Goal: Transaction & Acquisition: Book appointment/travel/reservation

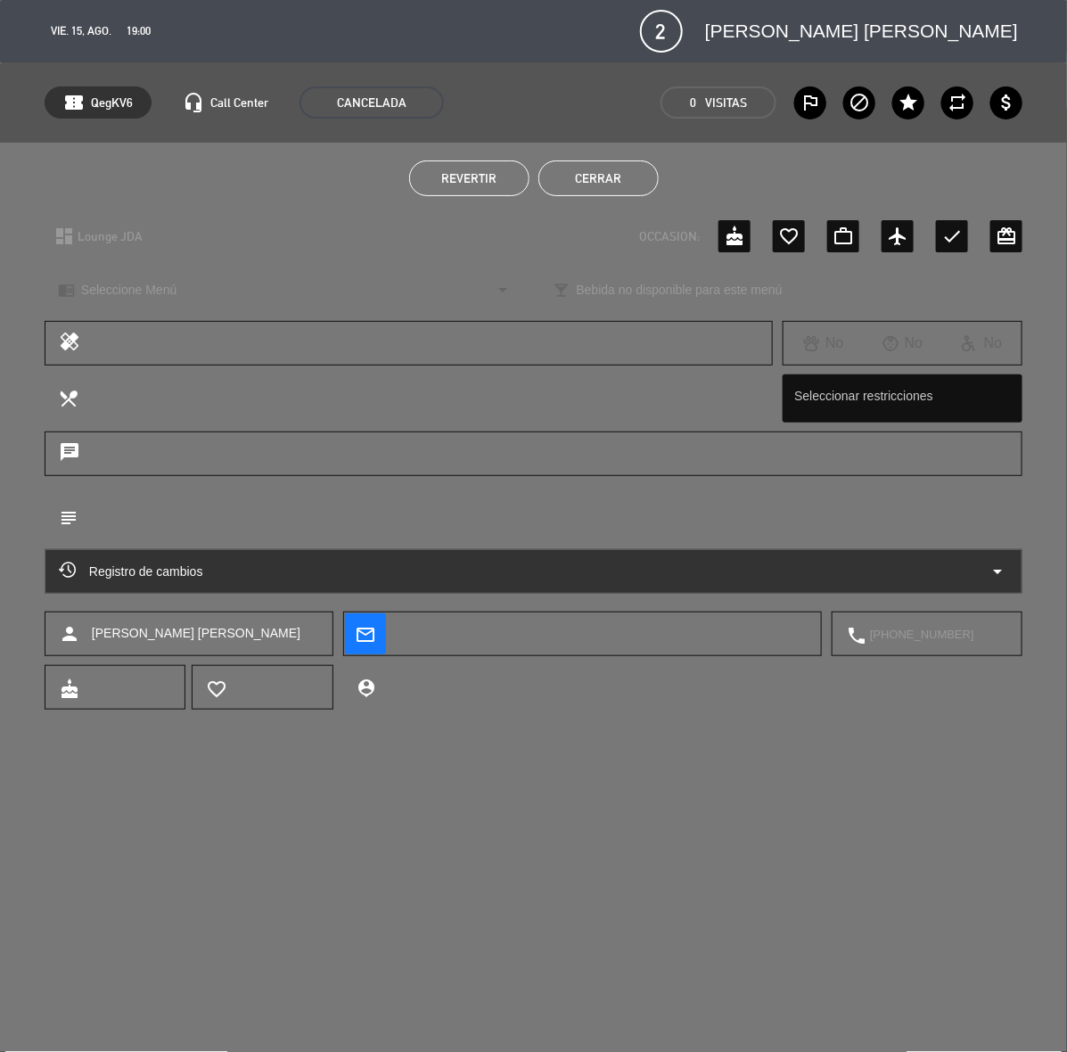
scroll to position [1003, 0]
click at [604, 178] on button "Cerrar" at bounding box center [598, 178] width 120 height 36
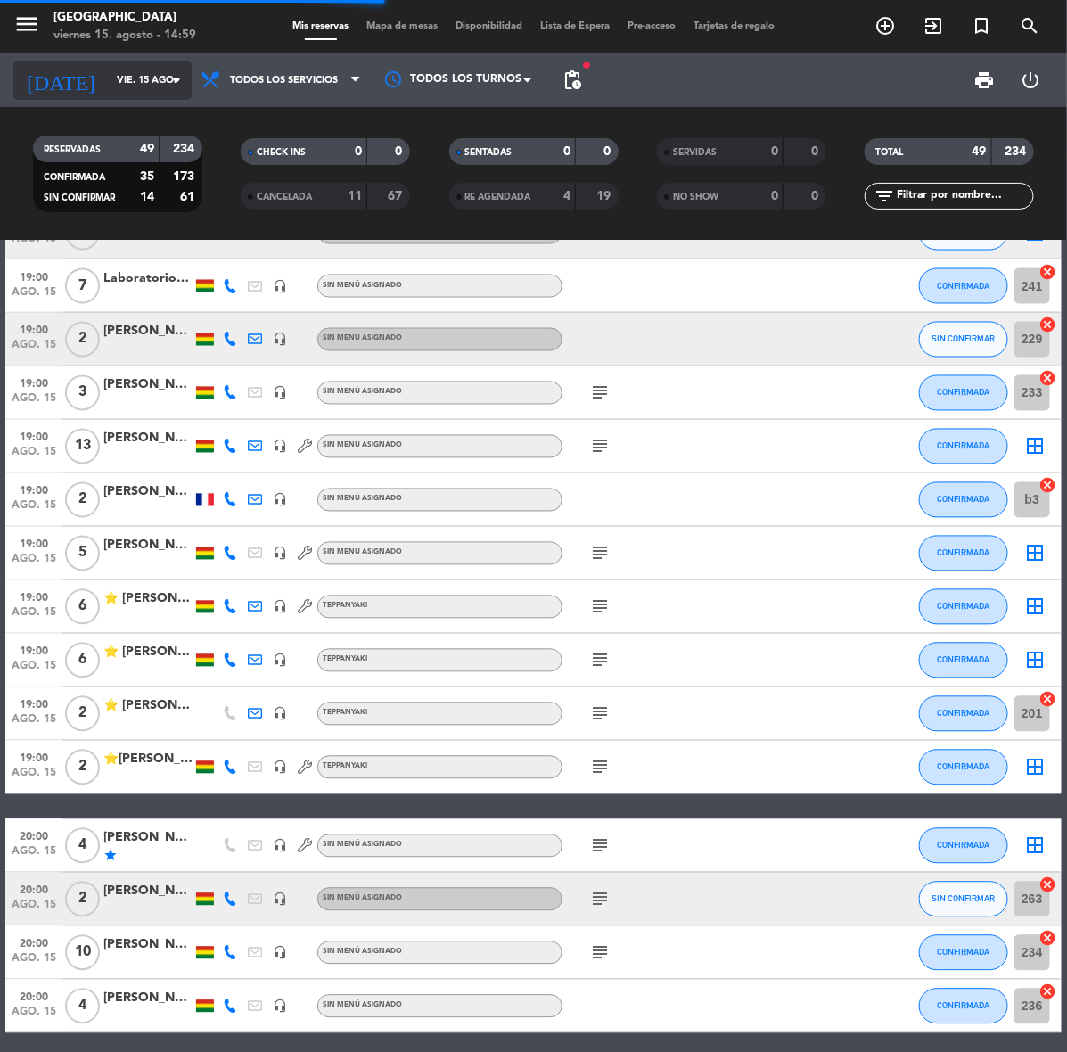
click at [121, 67] on input "vie. 15 ago." at bounding box center [175, 80] width 134 height 29
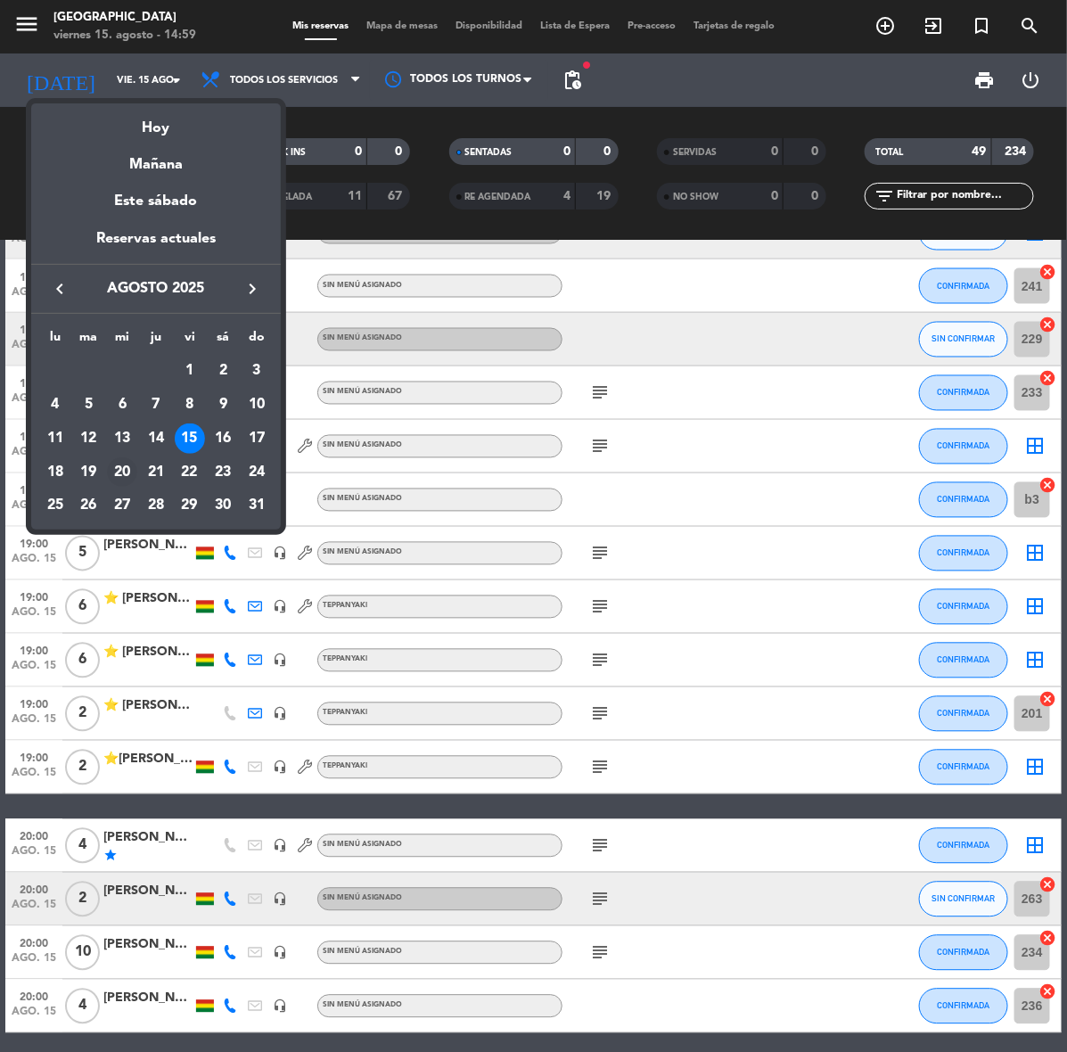
click at [117, 477] on div "20" at bounding box center [122, 472] width 30 height 30
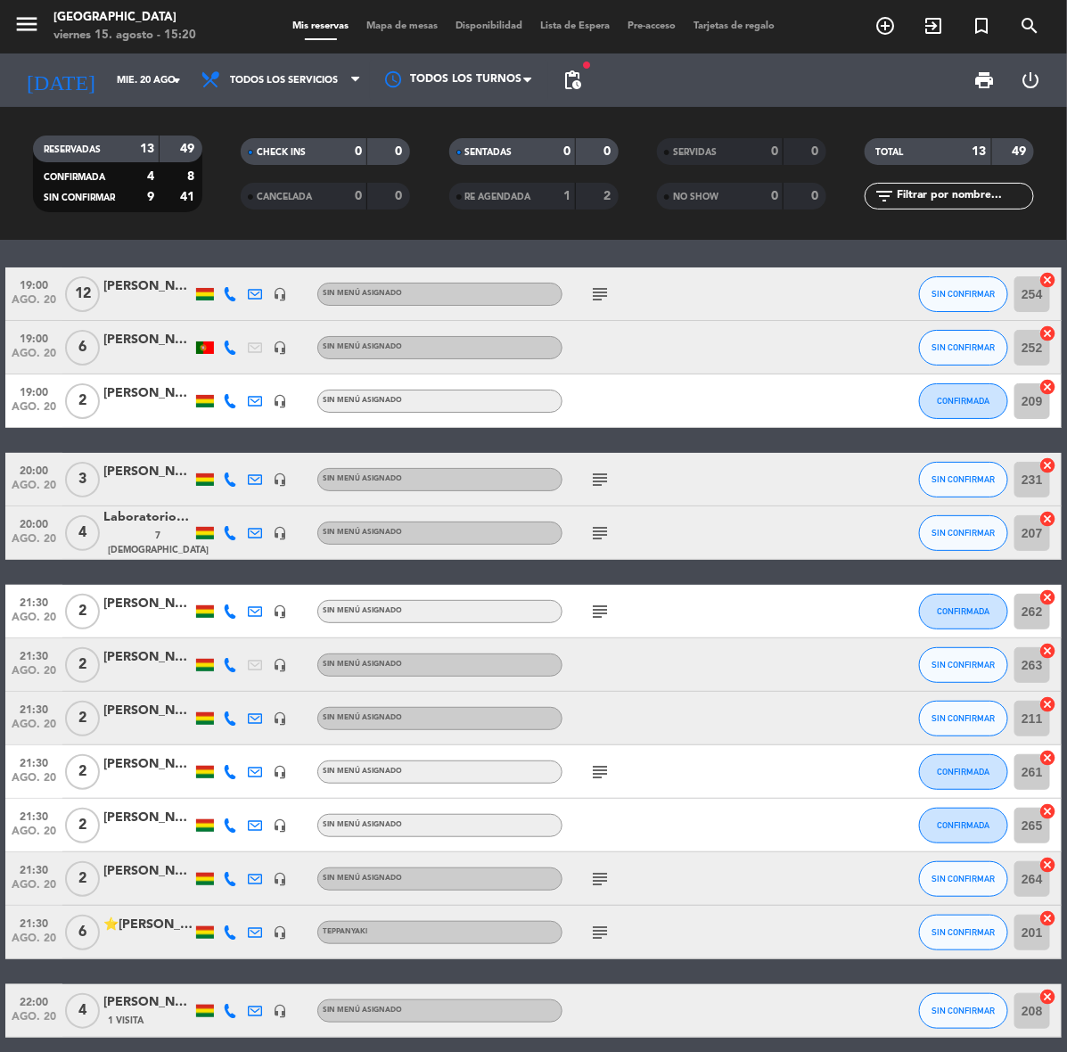
scroll to position [0, 0]
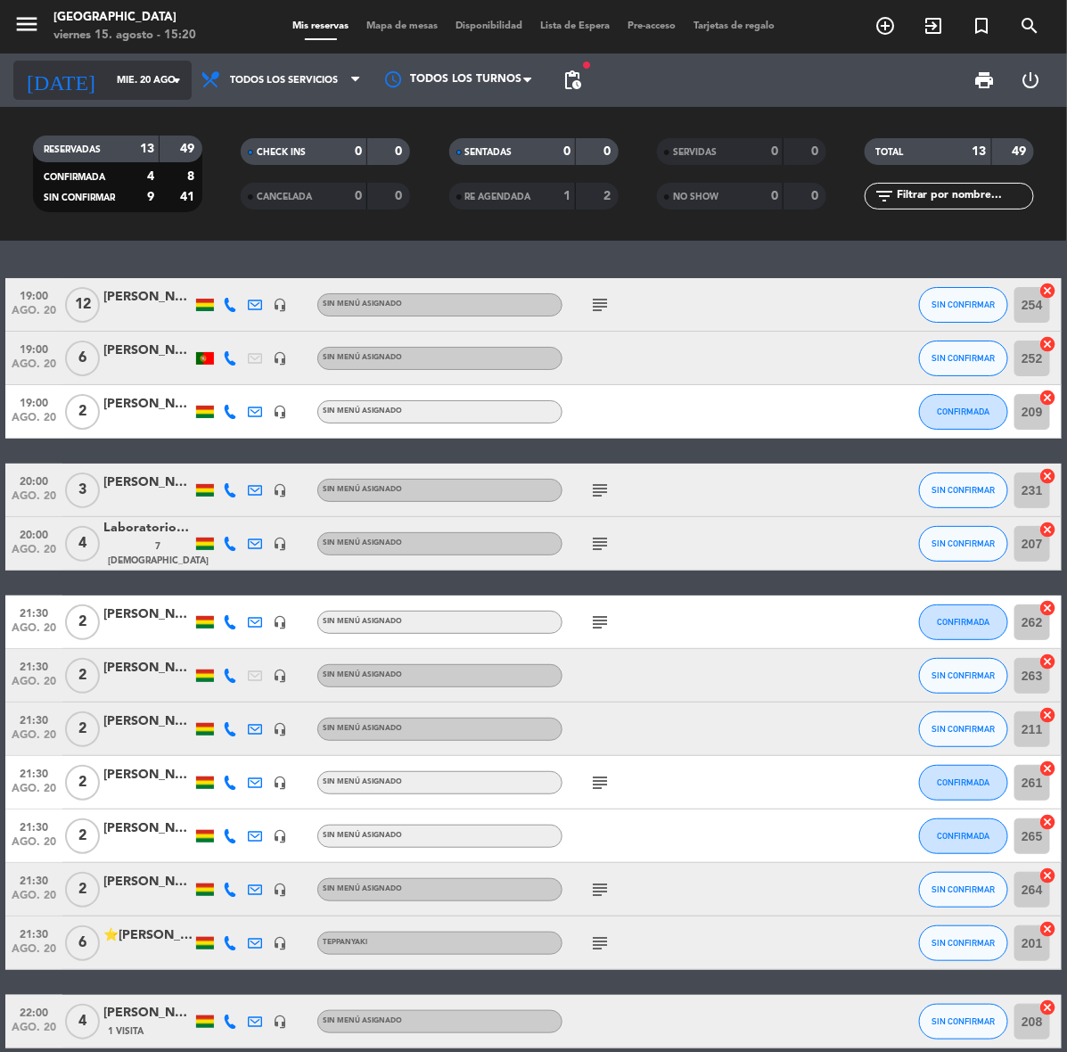
click at [111, 78] on input "mié. 20 ago." at bounding box center [175, 80] width 134 height 29
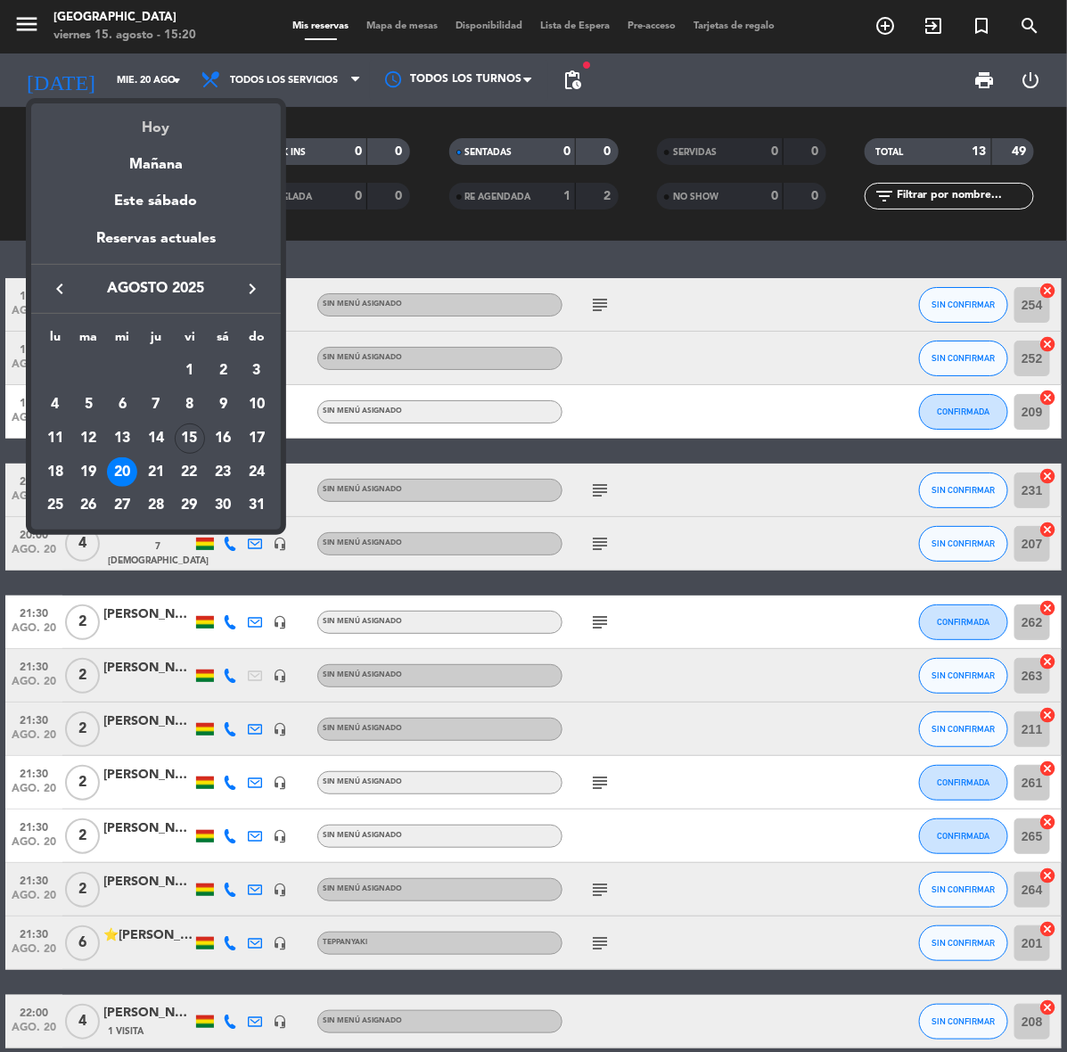
click at [158, 117] on div "Hoy" at bounding box center [156, 121] width 250 height 37
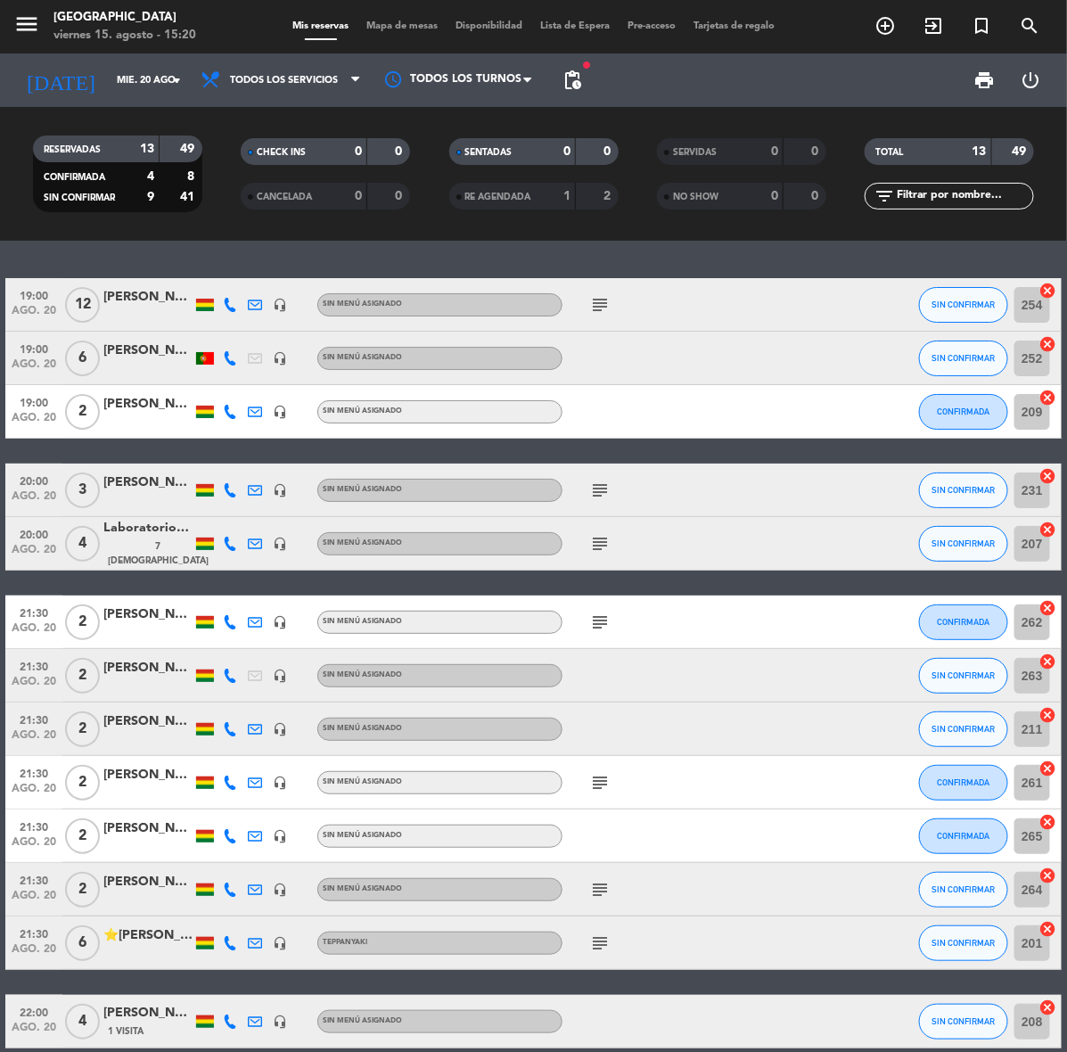
type input "vie. 15 ago."
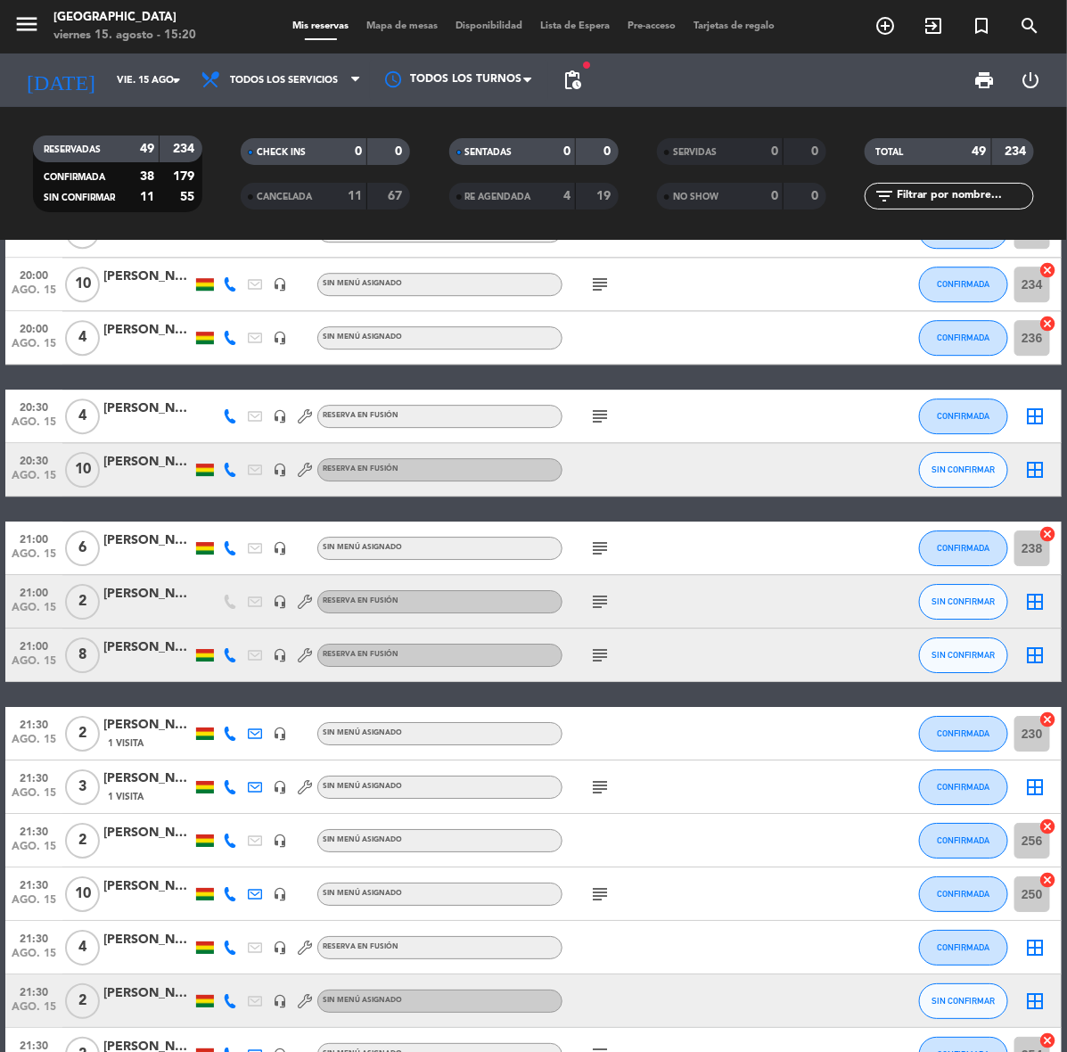
scroll to position [2109, 0]
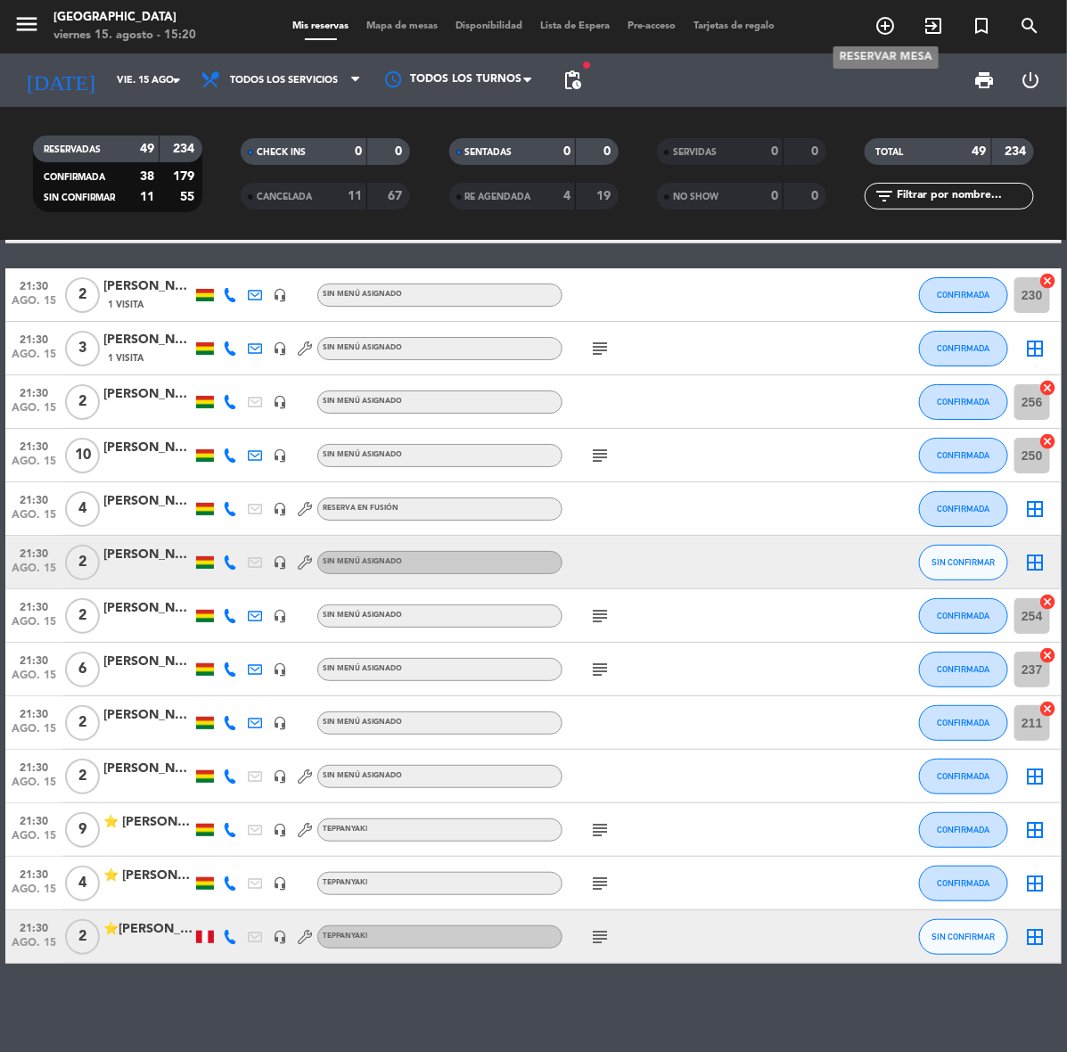
click at [885, 19] on icon "add_circle_outline" at bounding box center [884, 25] width 21 height 21
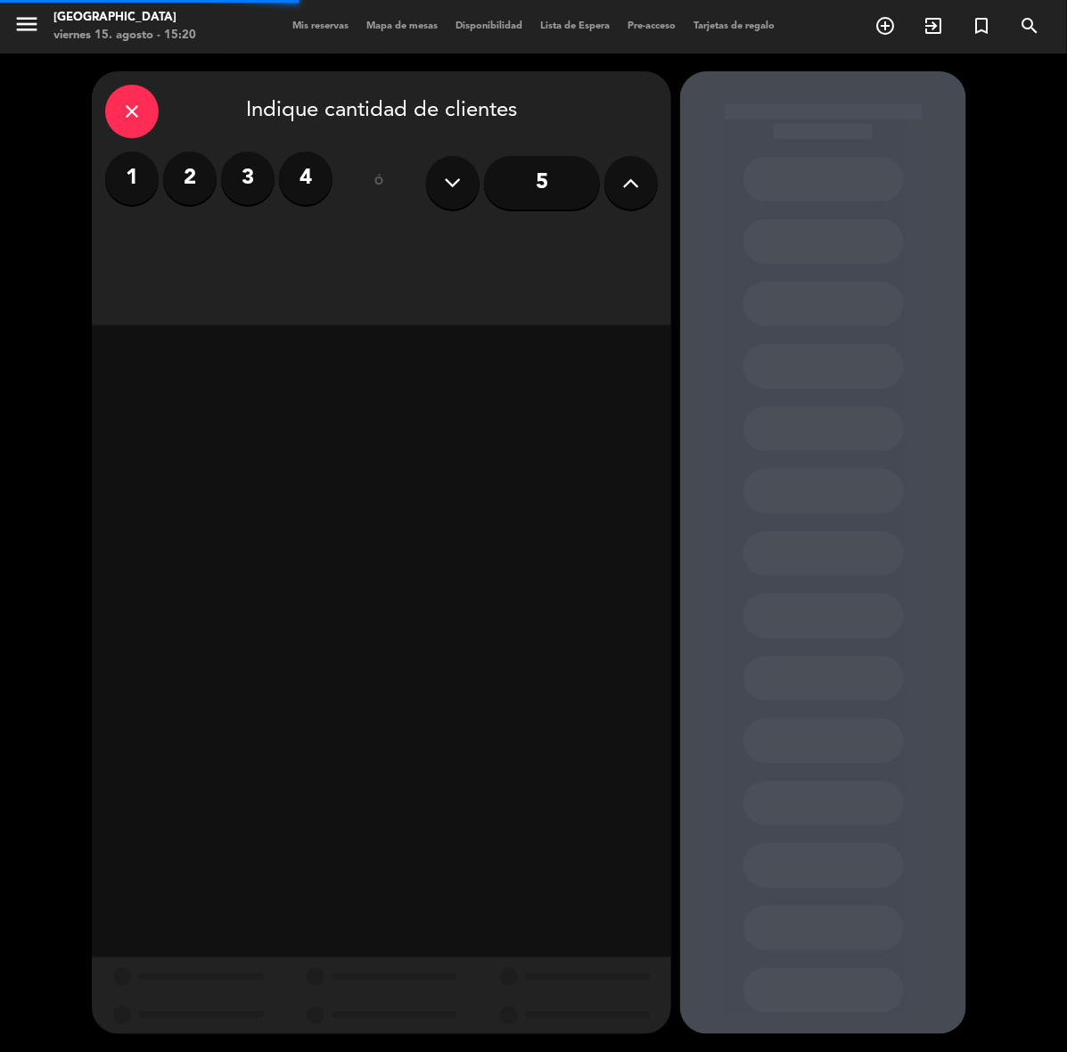
click at [288, 156] on div "1 2 3 4" at bounding box center [218, 177] width 227 height 53
click at [294, 209] on div "1 2 3 4" at bounding box center [218, 182] width 227 height 62
click at [304, 192] on label "4" at bounding box center [305, 177] width 53 height 53
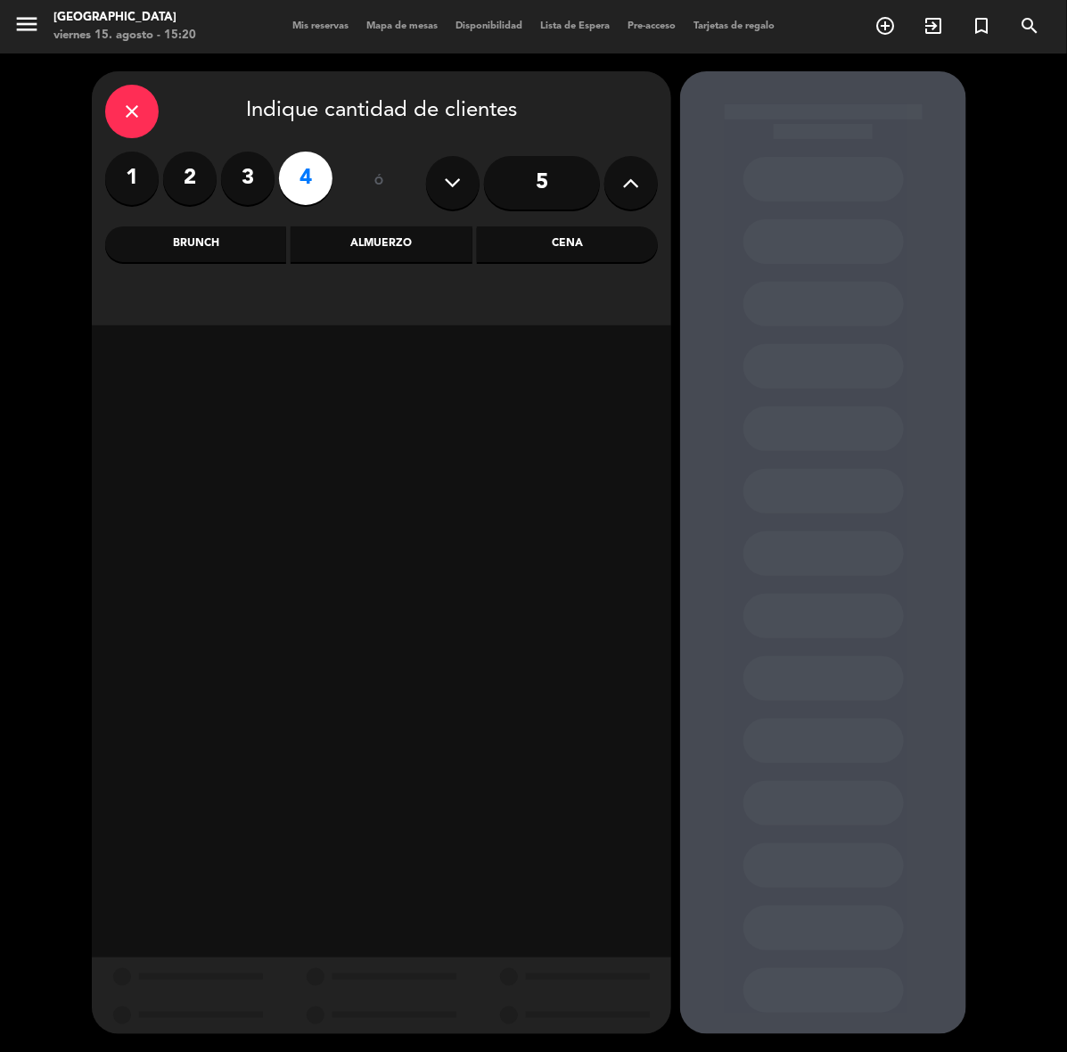
click at [550, 241] on div "Cena" at bounding box center [567, 244] width 181 height 36
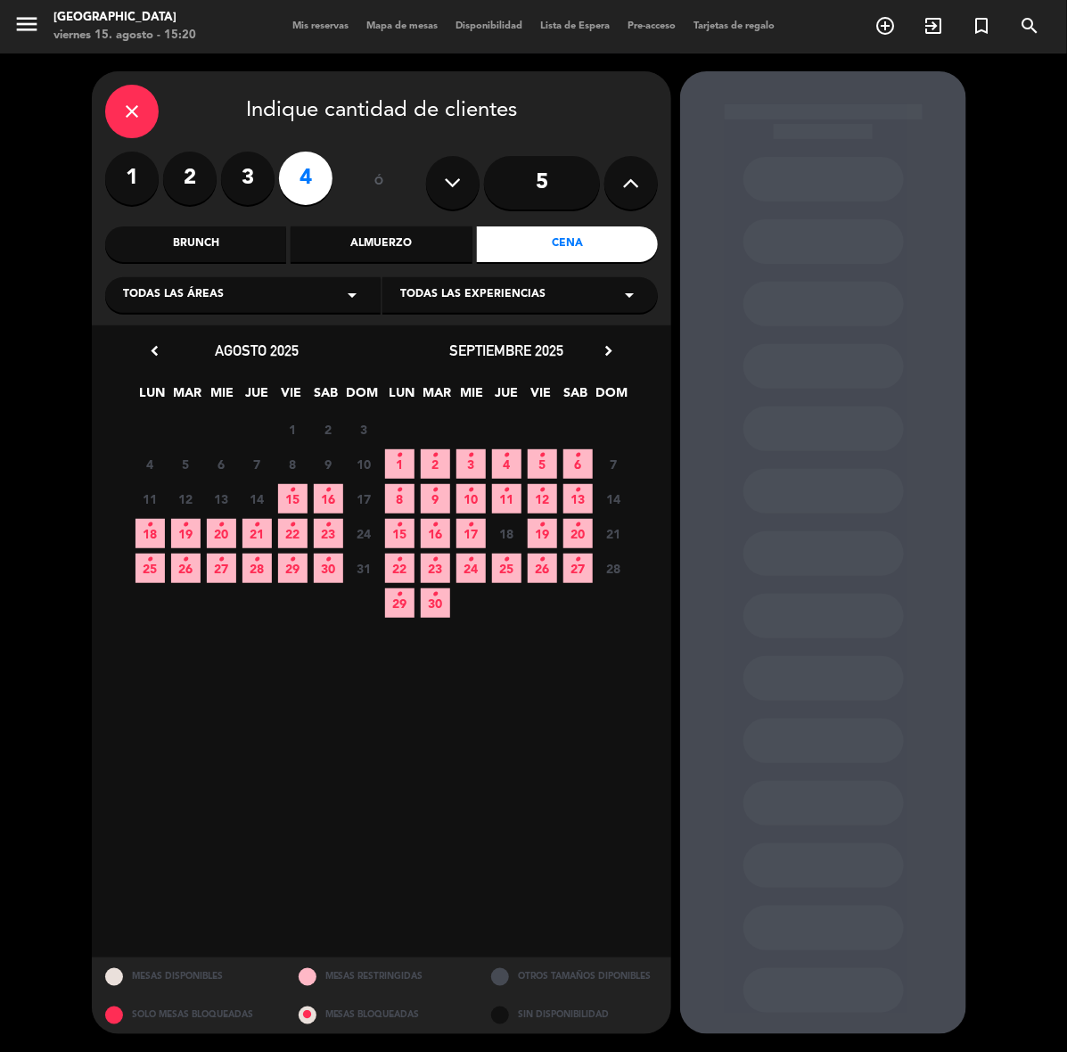
click at [218, 533] on icon "•" at bounding box center [221, 525] width 6 height 29
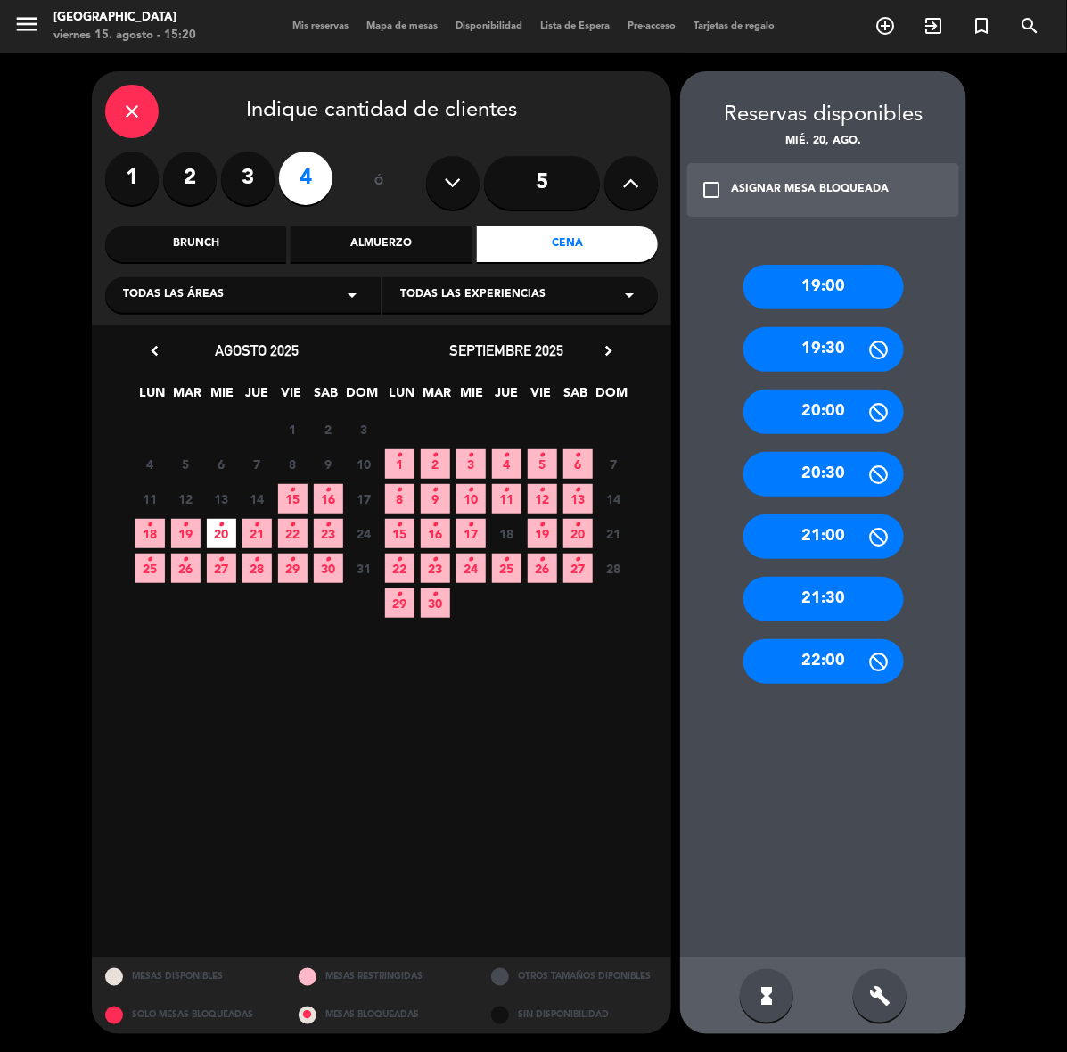
click at [825, 429] on div "20:00" at bounding box center [823, 411] width 160 height 45
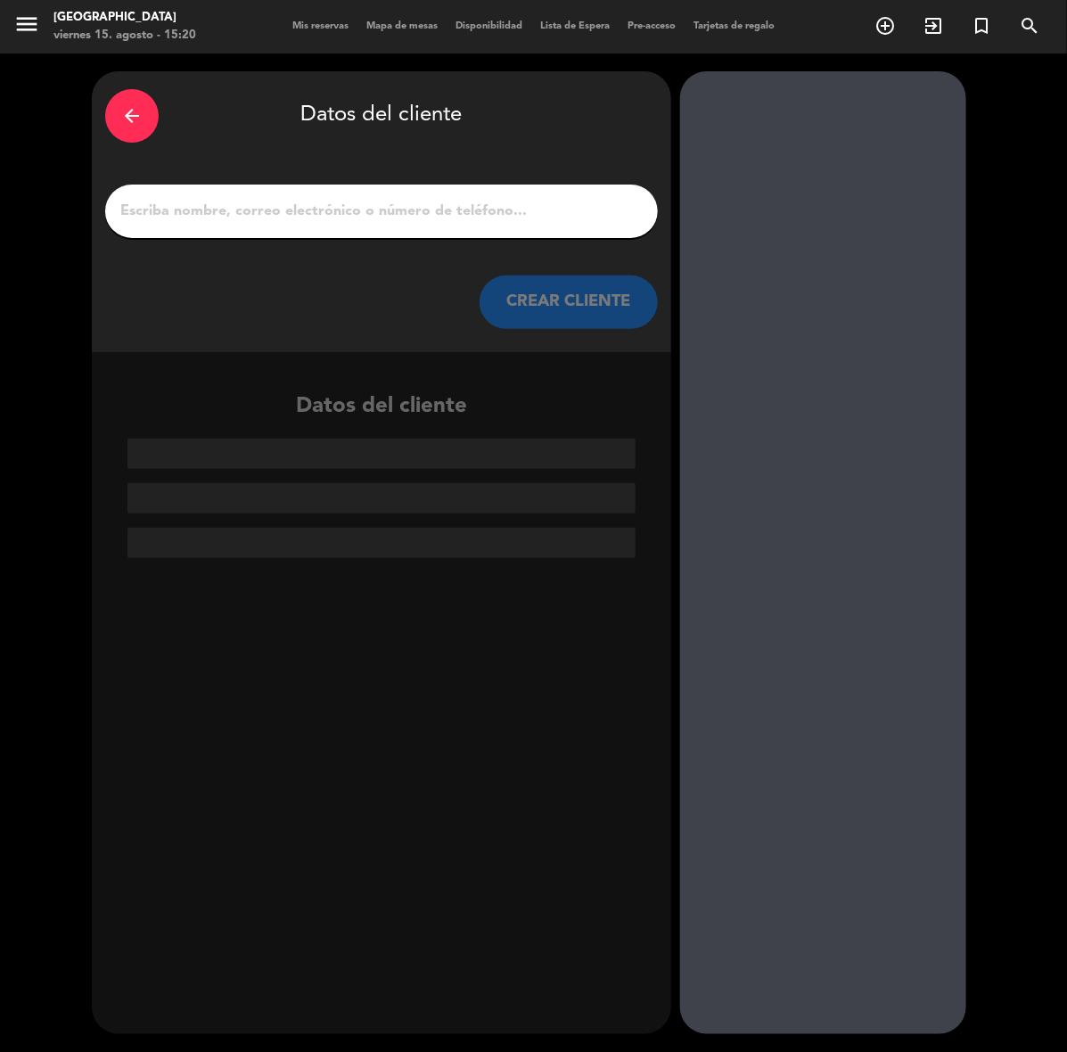
click at [502, 215] on input "1" at bounding box center [382, 211] width 526 height 25
paste input "[PERSON_NAME] [PERSON_NAME]"
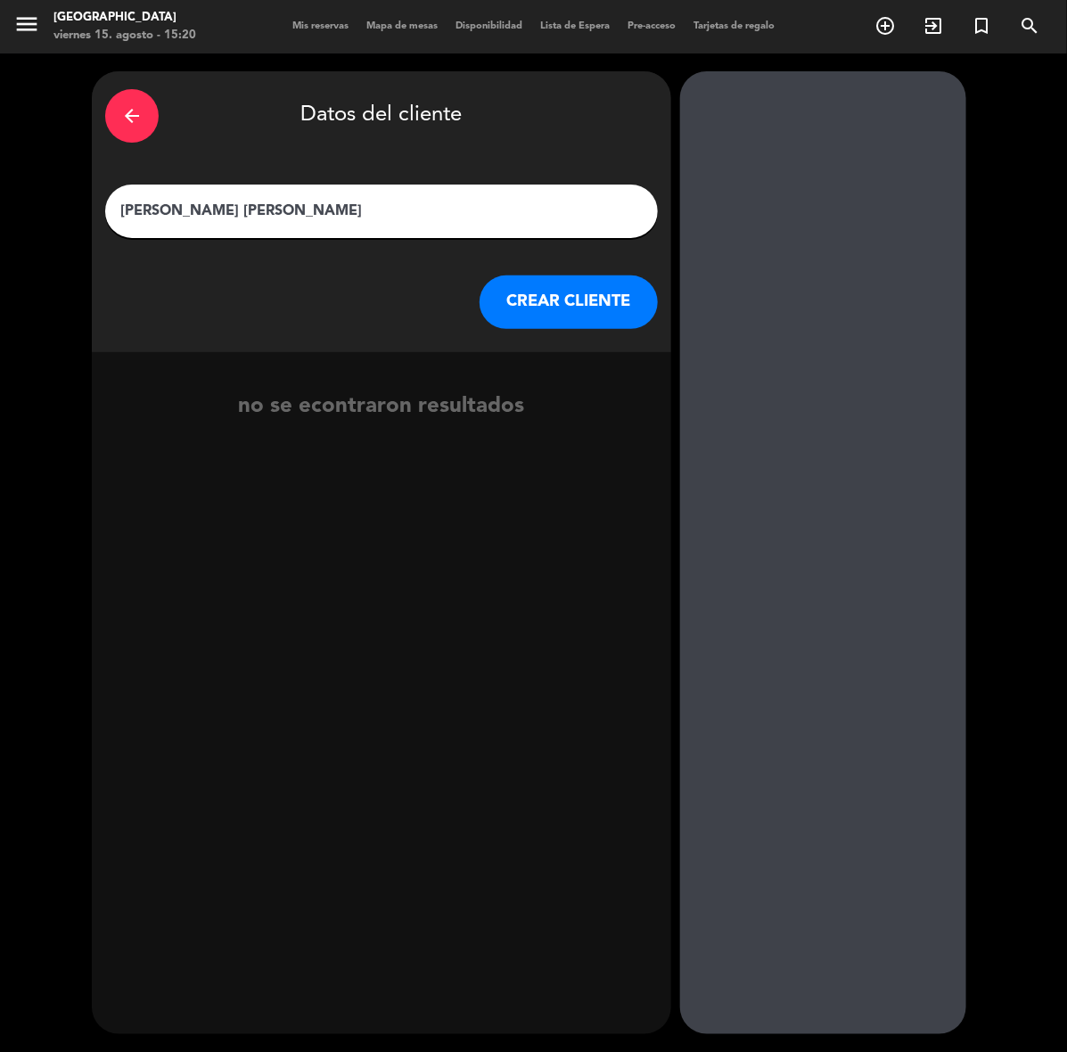
type input "[PERSON_NAME] [PERSON_NAME]"
click at [622, 305] on button "CREAR CLIENTE" at bounding box center [568, 301] width 178 height 53
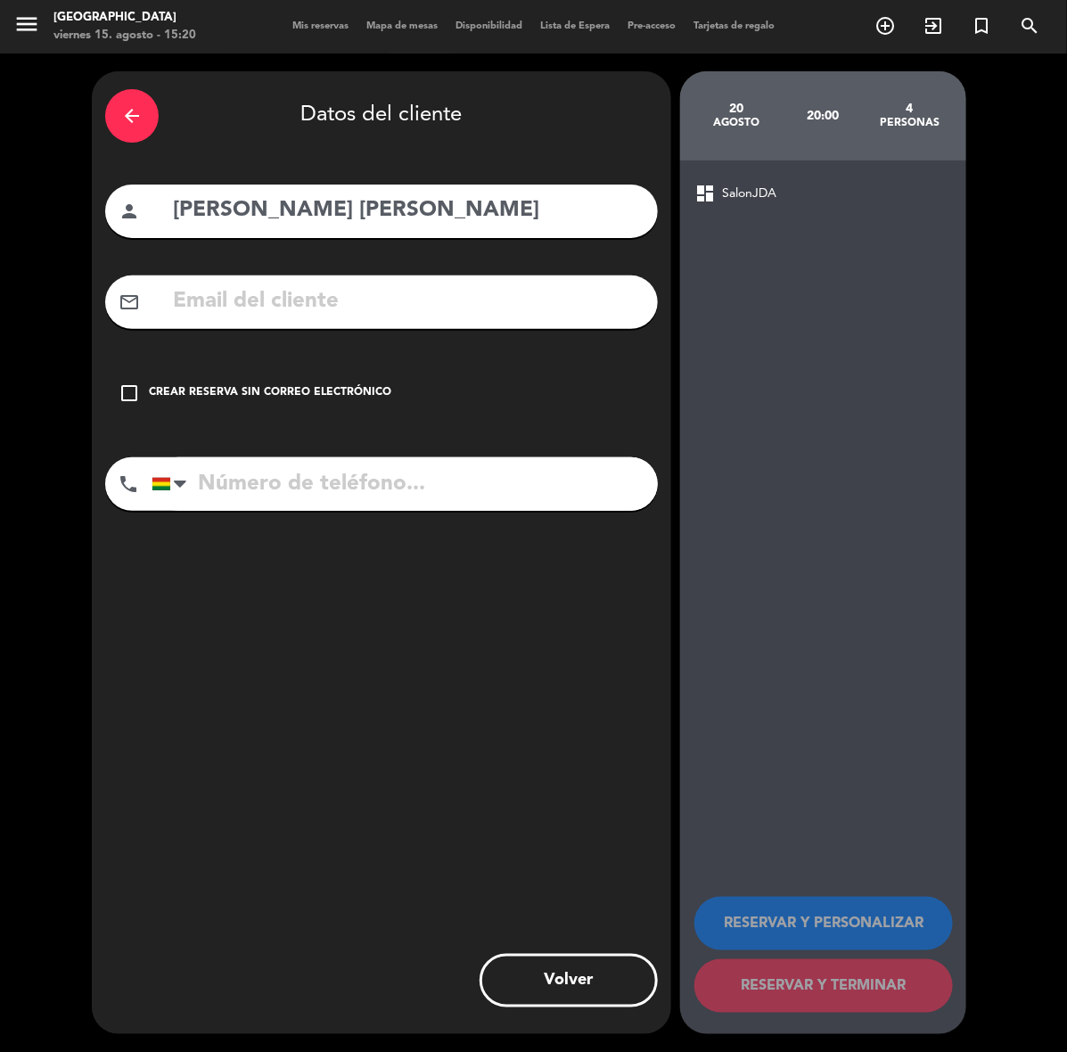
click at [392, 394] on div "check_box_outline_blank Crear reserva sin correo electrónico" at bounding box center [381, 392] width 553 height 53
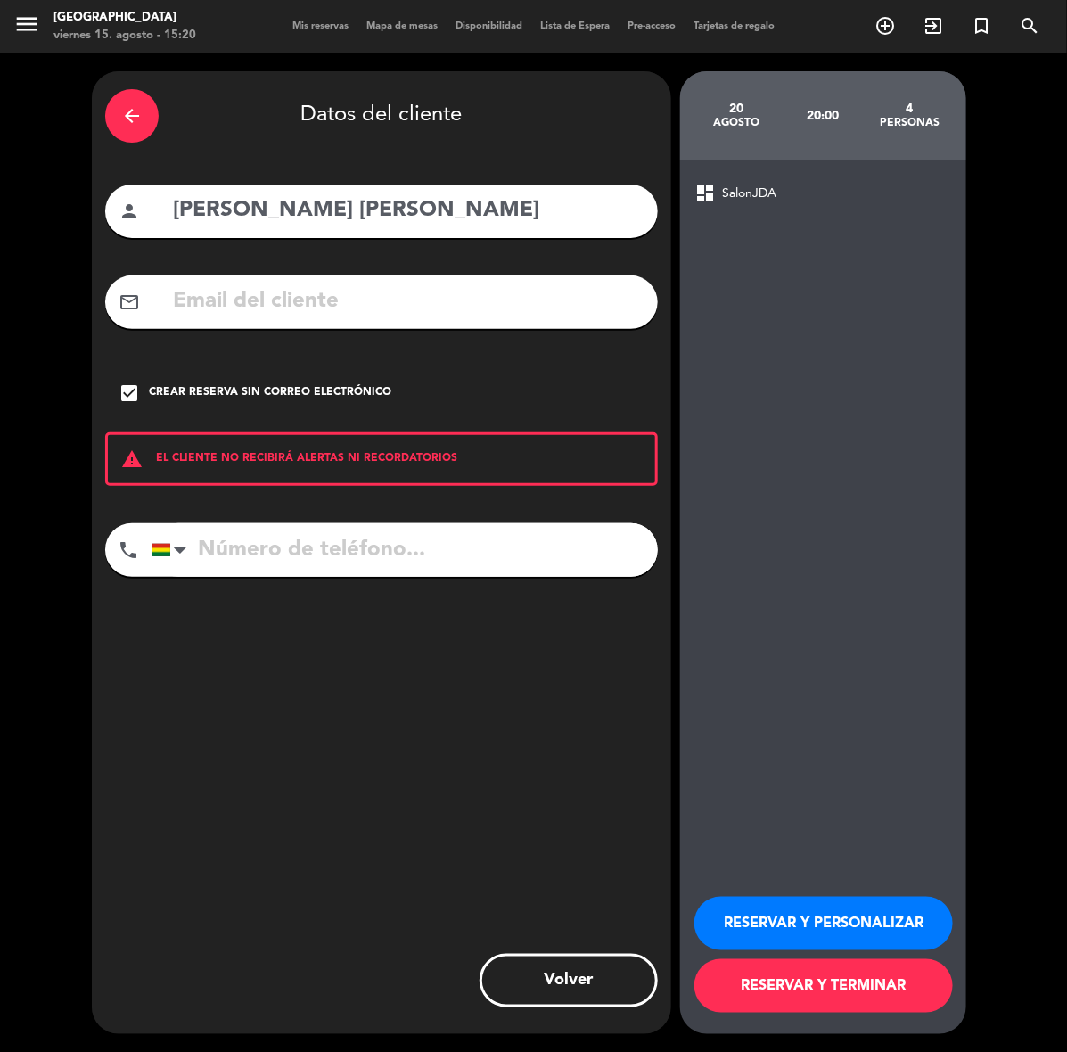
click at [496, 555] on input "tel" at bounding box center [404, 549] width 506 height 53
type input "77043531"
click at [863, 925] on button "RESERVAR Y PERSONALIZAR" at bounding box center [823, 923] width 258 height 53
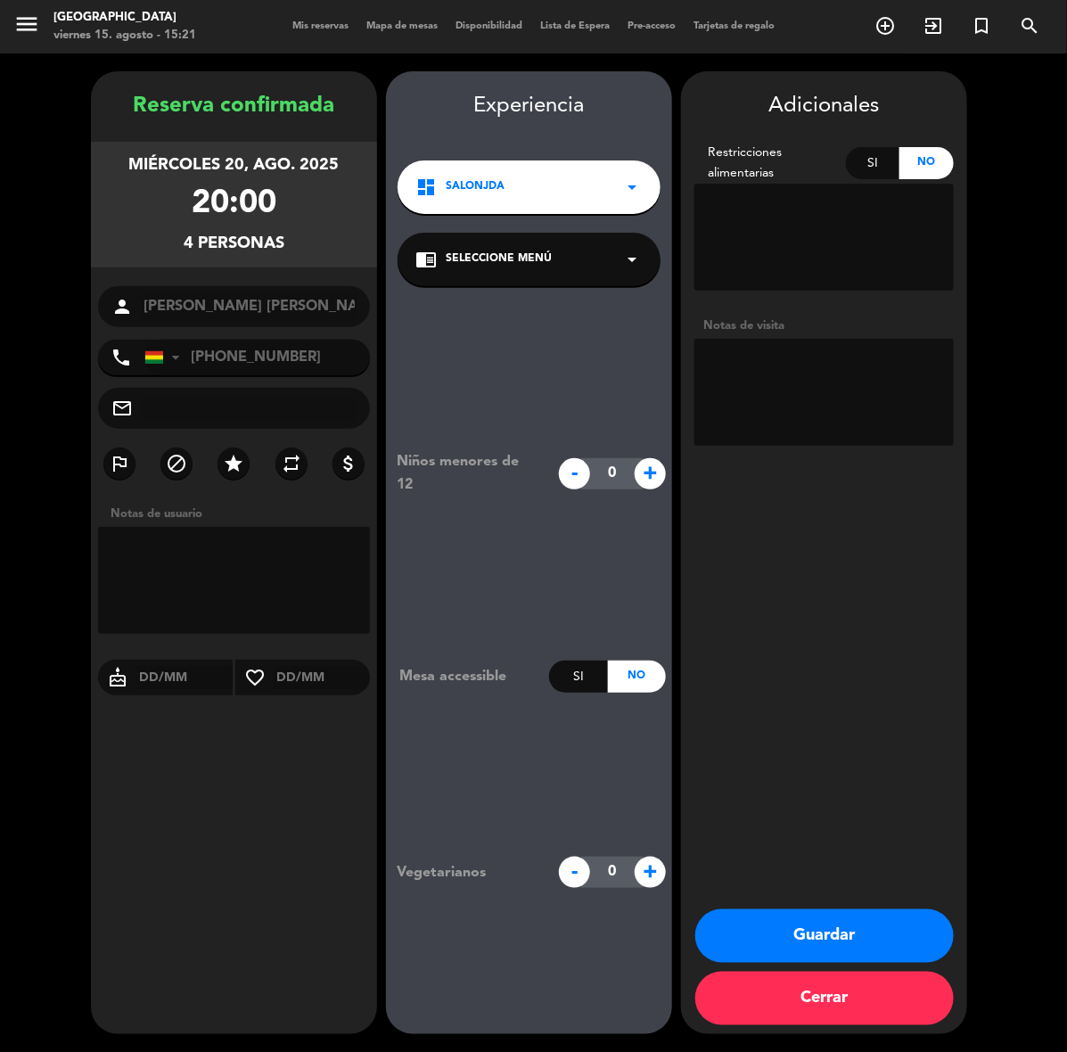
click at [825, 922] on button "Guardar" at bounding box center [824, 935] width 258 height 53
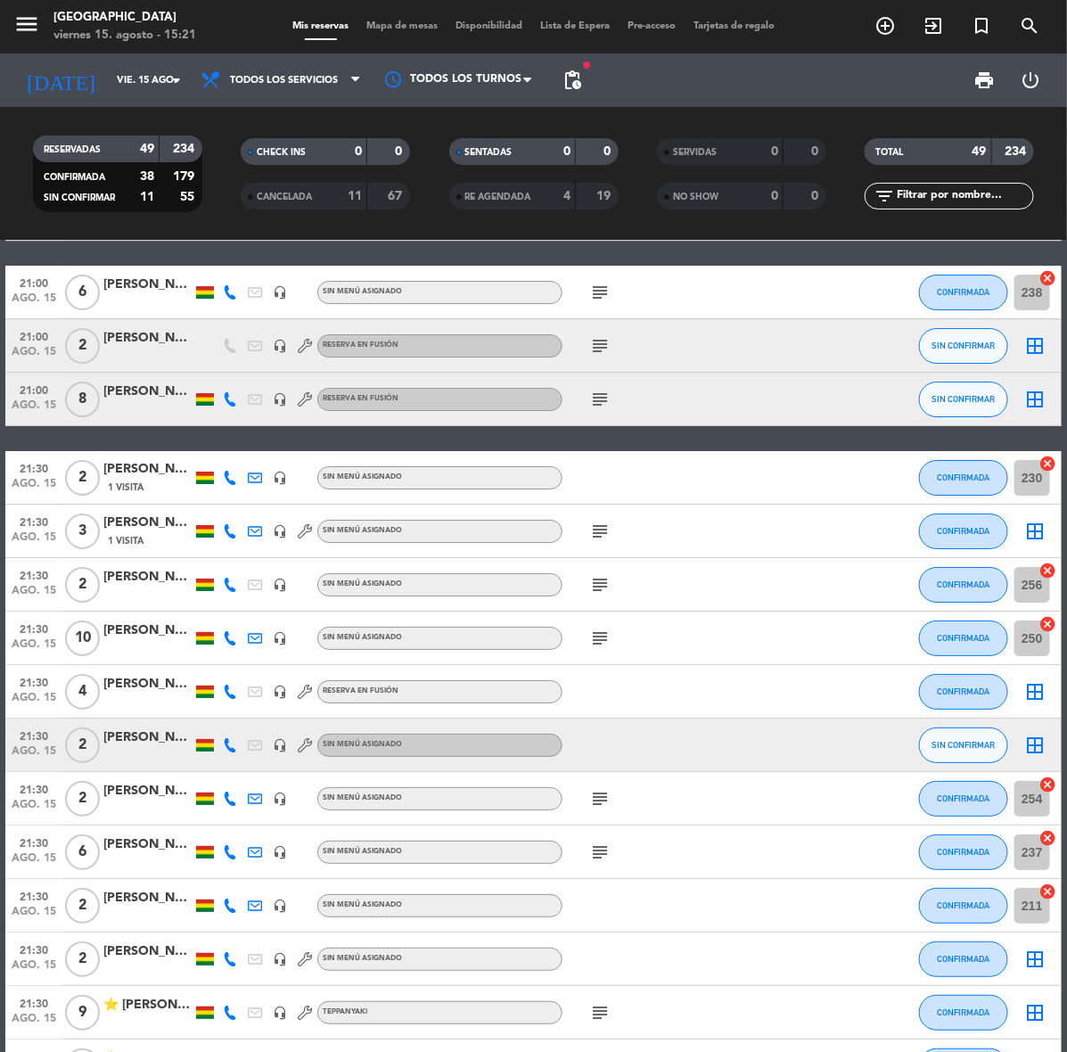
scroll to position [2109, 0]
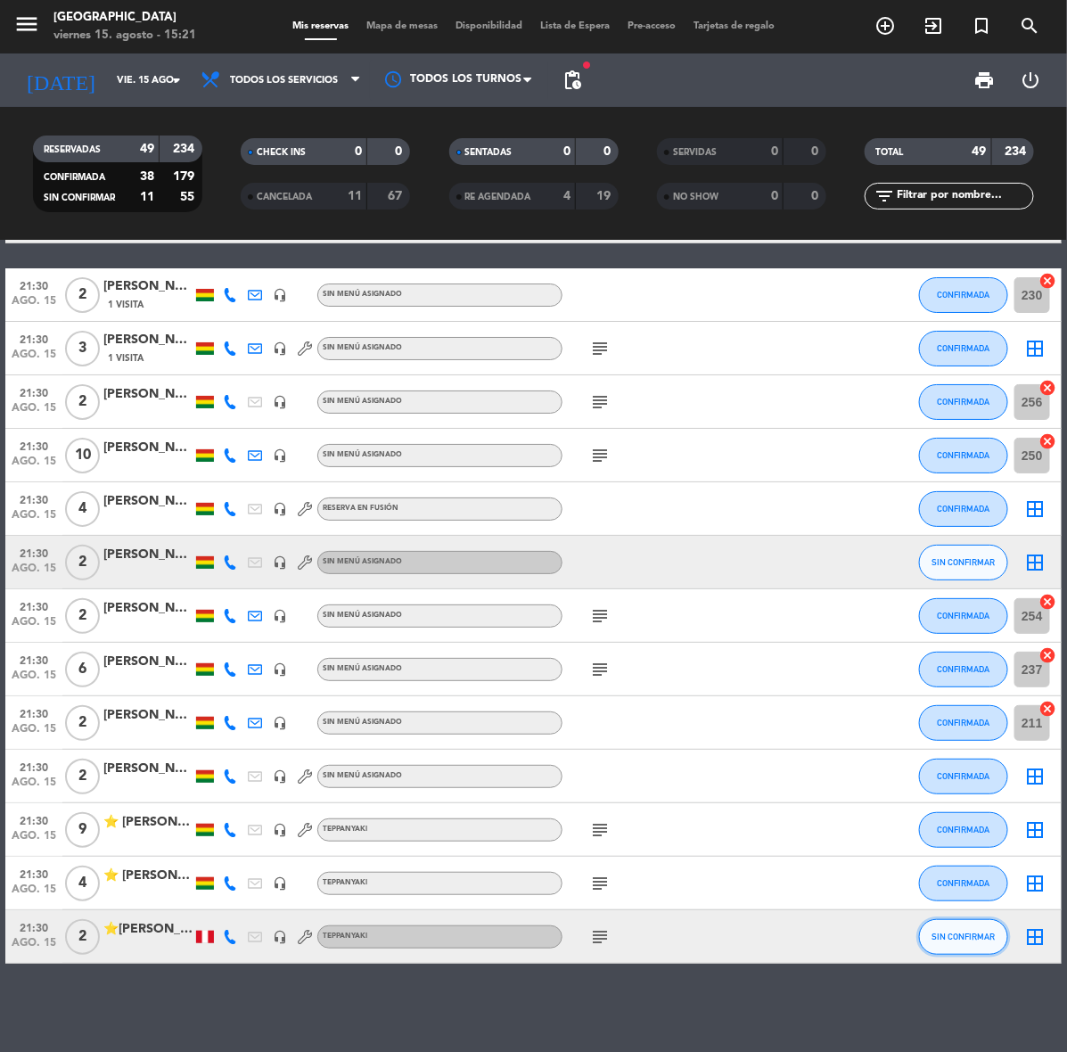
click at [925, 928] on button "SIN CONFIRMAR" at bounding box center [963, 937] width 89 height 36
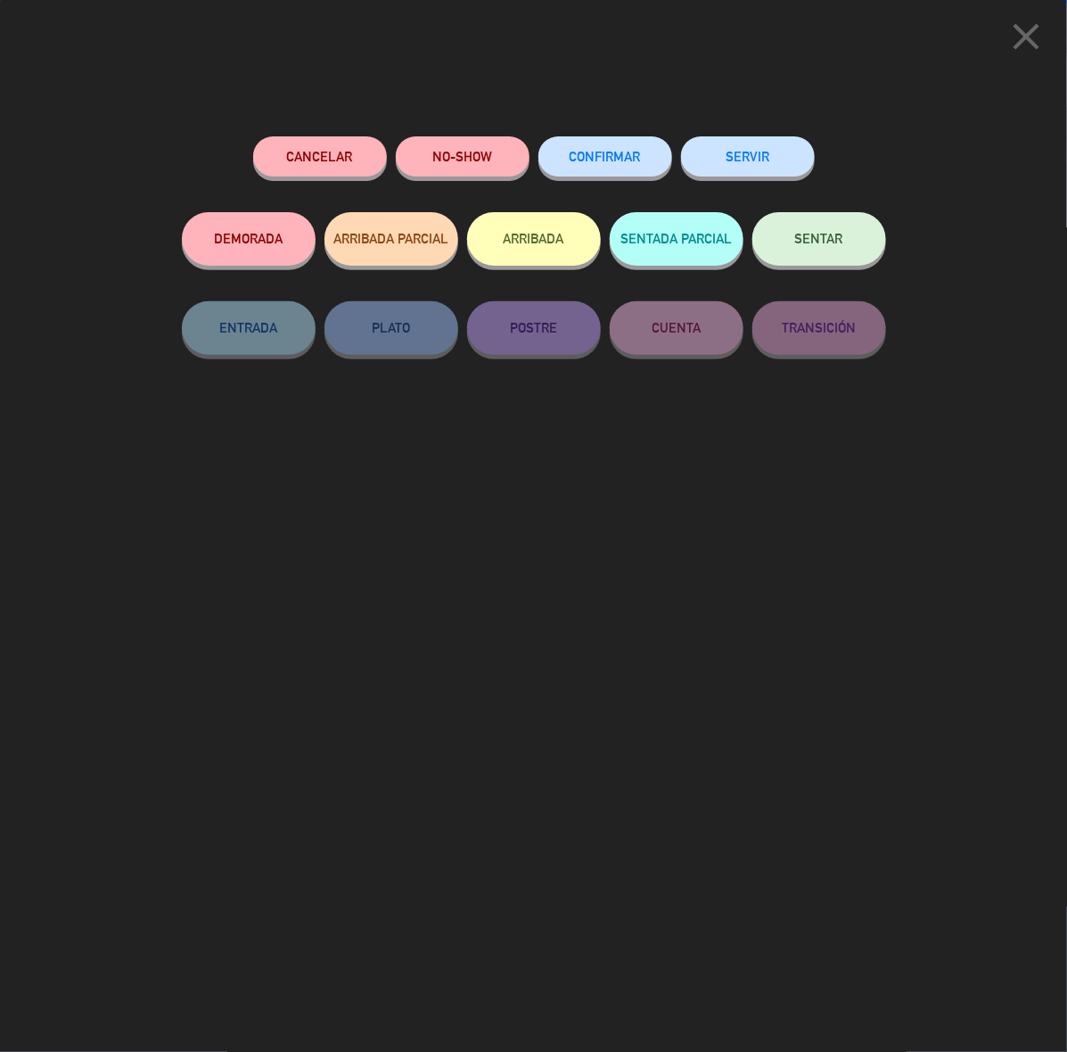
click at [610, 143] on button "CONFIRMAR" at bounding box center [605, 156] width 134 height 40
